Goal: Check status: Check status

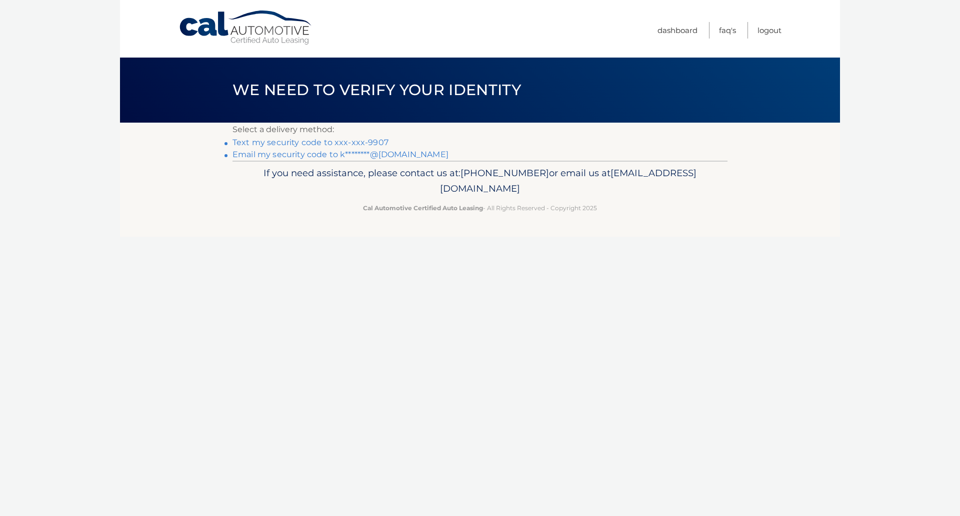
click at [333, 156] on link "Email my security code to k********@[DOMAIN_NAME]" at bounding box center [341, 155] width 216 height 10
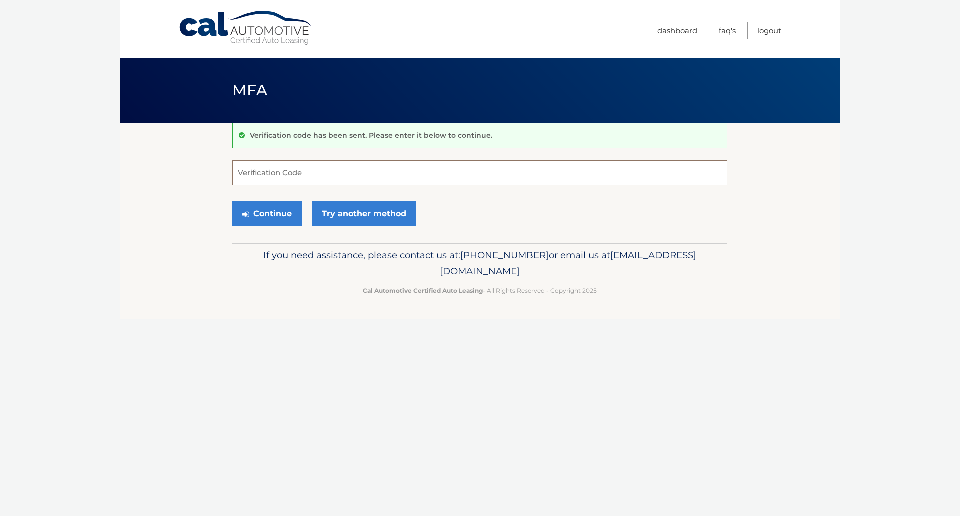
click at [278, 179] on input "Verification Code" at bounding box center [480, 172] width 495 height 25
click at [239, 160] on input "Verification Code" at bounding box center [480, 172] width 495 height 25
click at [239, 167] on input "Verification Code" at bounding box center [480, 172] width 495 height 25
paste input "294062"
type input "294062"
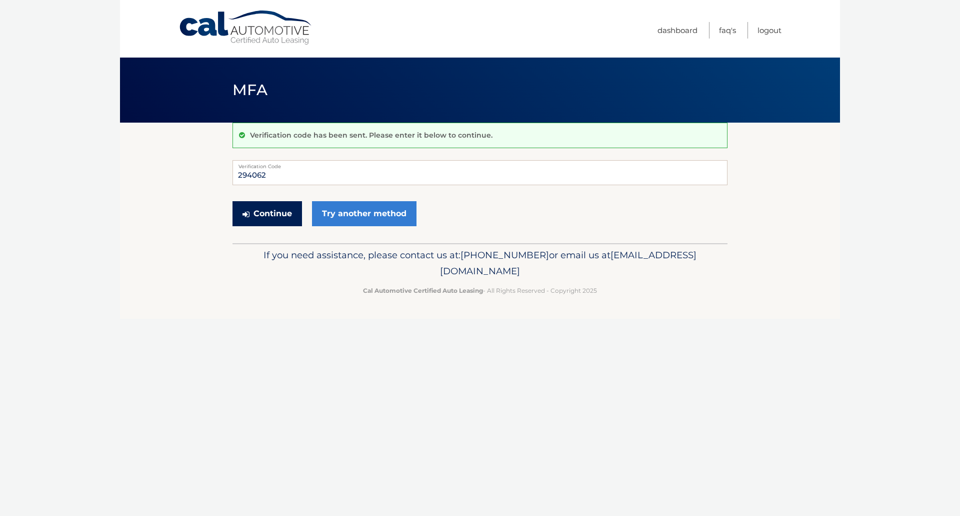
click at [287, 222] on button "Continue" at bounding box center [268, 213] width 70 height 25
click at [264, 217] on button "Continue" at bounding box center [268, 213] width 70 height 25
click at [304, 171] on input "294062" at bounding box center [480, 172] width 495 height 25
click at [461, 180] on input "294062" at bounding box center [480, 172] width 495 height 25
click at [247, 173] on input "294062" at bounding box center [480, 172] width 495 height 25
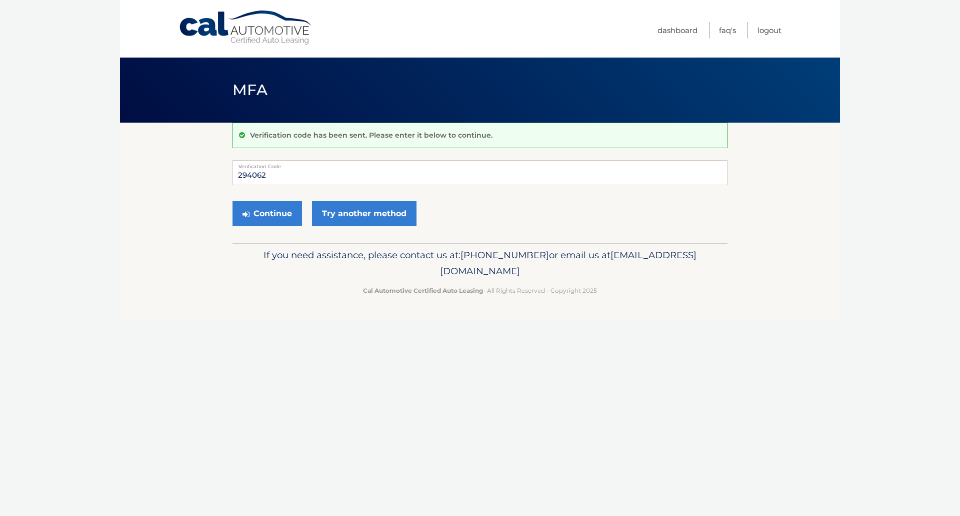
click at [235, 163] on label "Verification Code" at bounding box center [480, 164] width 495 height 8
click at [235, 163] on input "294062" at bounding box center [480, 172] width 495 height 25
click at [237, 173] on input "294062" at bounding box center [480, 172] width 495 height 25
click at [292, 215] on button "Continue" at bounding box center [268, 213] width 70 height 25
drag, startPoint x: 277, startPoint y: 177, endPoint x: 93, endPoint y: 173, distance: 183.6
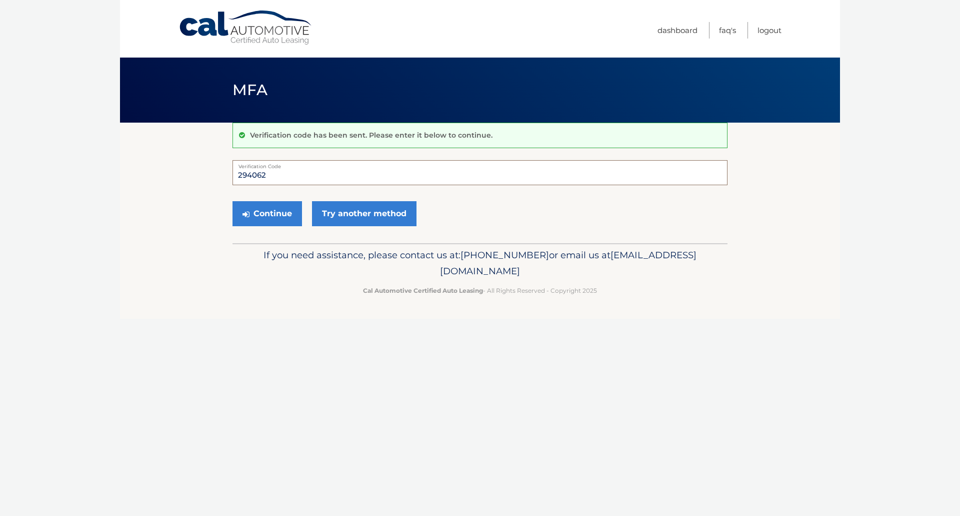
click at [94, 173] on body "Cal Automotive Menu Dashboard FAQ's Logout MFA" at bounding box center [480, 258] width 960 height 516
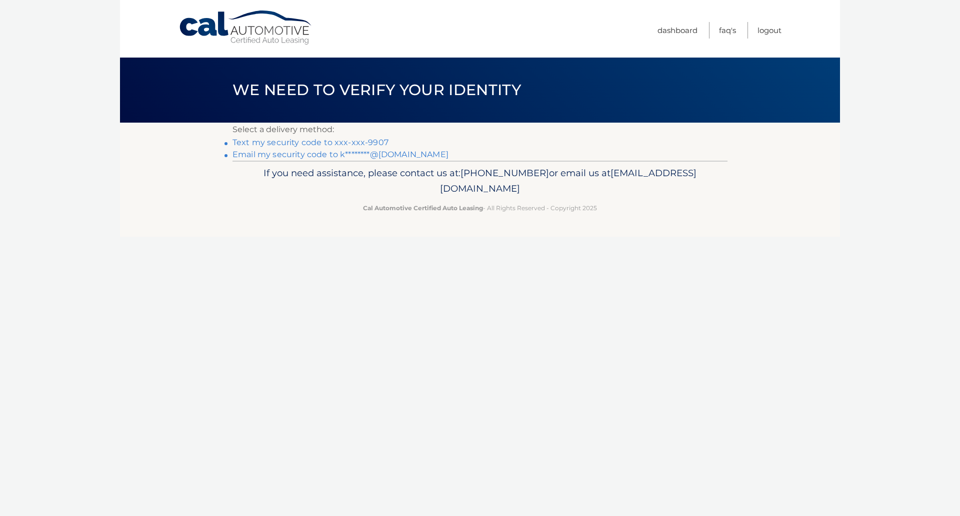
click at [354, 154] on link "Email my security code to k********@gmail.com" at bounding box center [341, 155] width 216 height 10
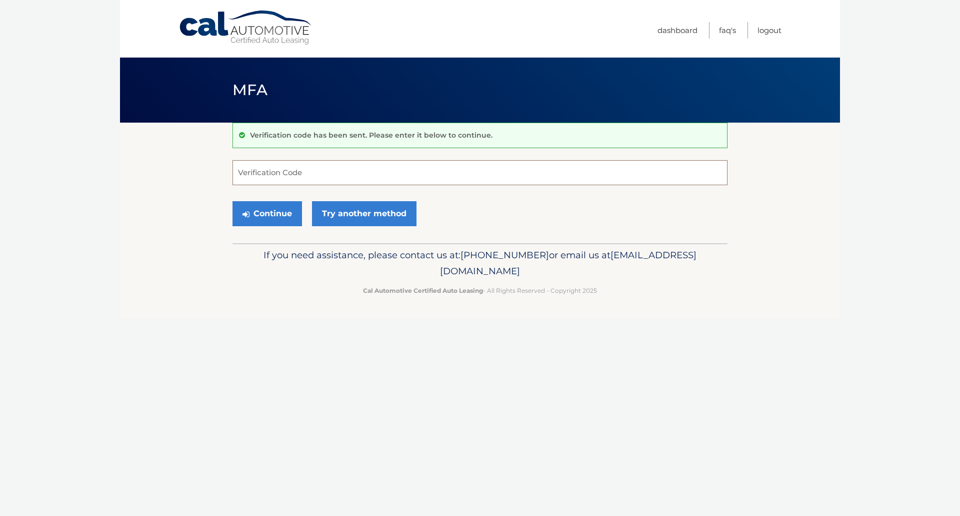
click at [251, 176] on input "Verification Code" at bounding box center [480, 172] width 495 height 25
click at [309, 183] on input "Verification Code" at bounding box center [480, 172] width 495 height 25
click at [309, 168] on input "Verification Code" at bounding box center [480, 172] width 495 height 25
type input "262615"
click at [233, 201] on button "Continue" at bounding box center [268, 213] width 70 height 25
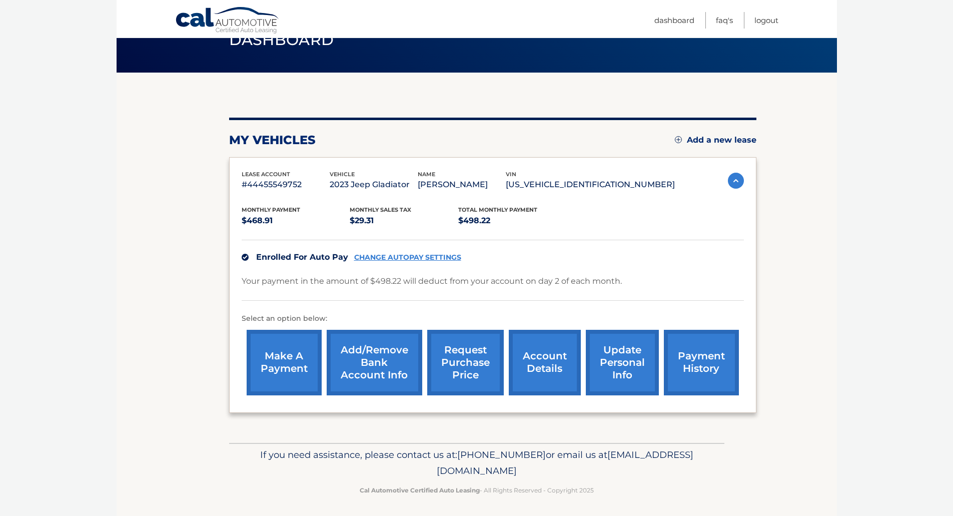
scroll to position [53, 0]
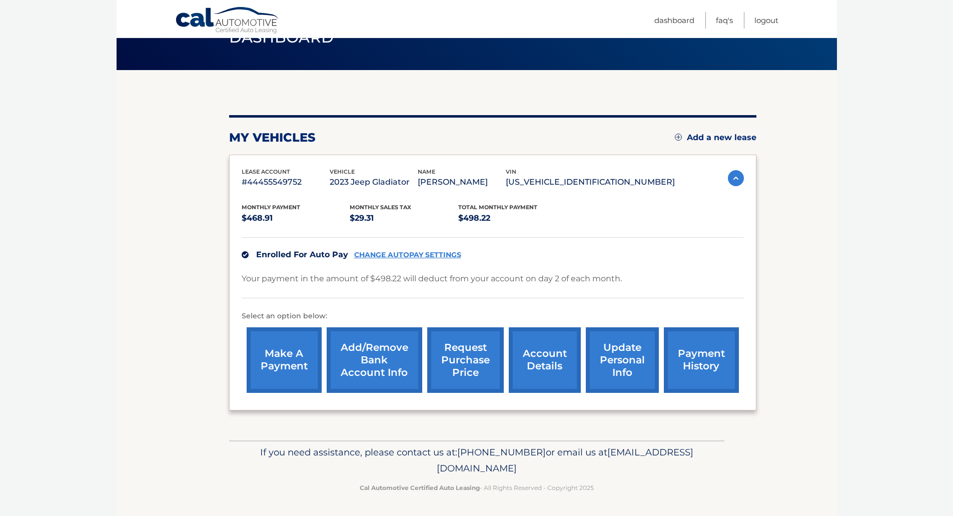
click at [731, 327] on link "payment history" at bounding box center [701, 360] width 75 height 66
click at [715, 340] on link "payment history" at bounding box center [701, 360] width 75 height 66
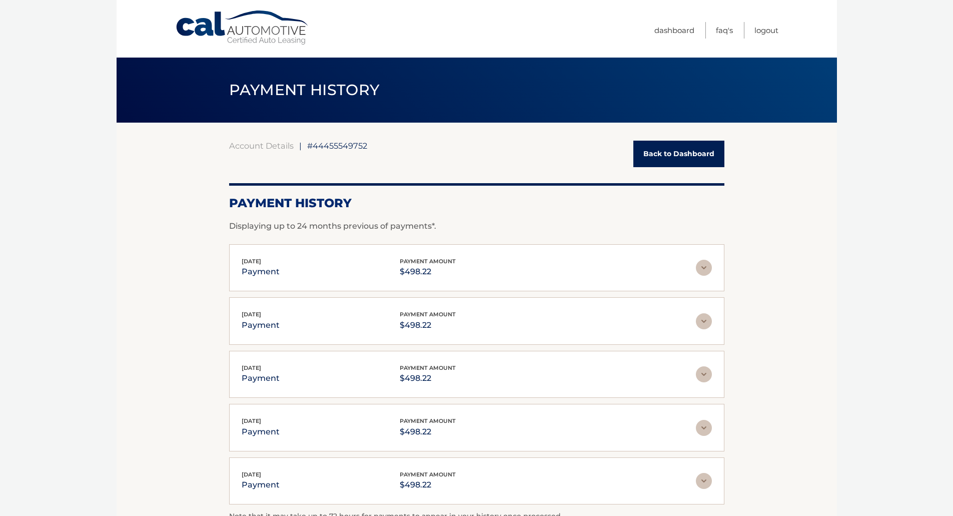
click at [715, 268] on div "Oct 02, 2025 payment payment amount $498.22 Late Charges $0.00 Miscelleneous Ch…" at bounding box center [476, 268] width 495 height 48
click at [706, 266] on img at bounding box center [704, 268] width 16 height 16
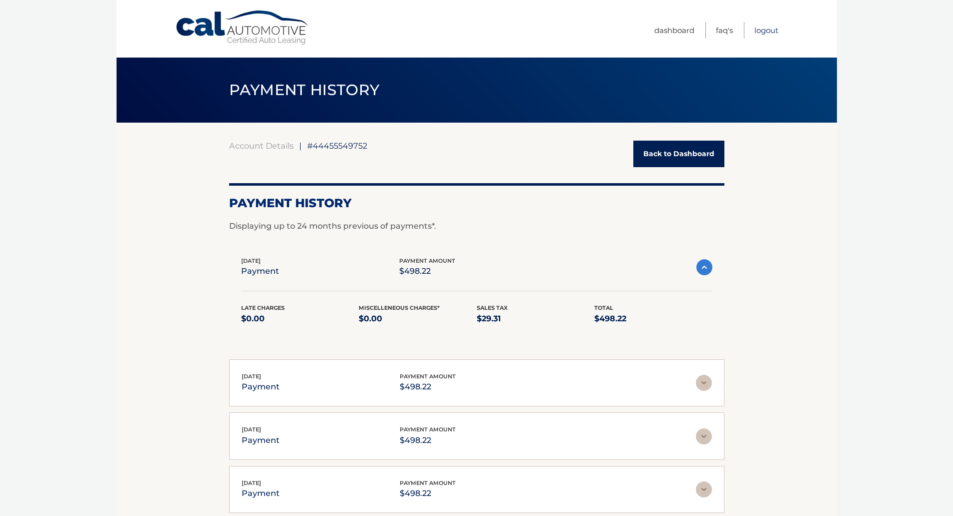
click at [766, 37] on link "Logout" at bounding box center [766, 30] width 24 height 17
